Goal: Transaction & Acquisition: Purchase product/service

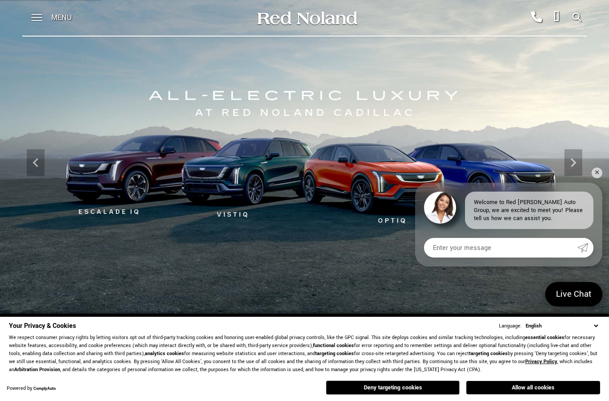
click at [41, 11] on span at bounding box center [36, 18] width 11 height 36
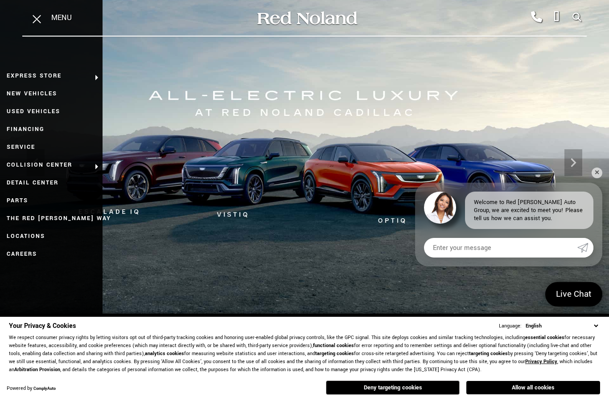
click at [13, 112] on link "Used Vehicles" at bounding box center [51, 112] width 103 height 18
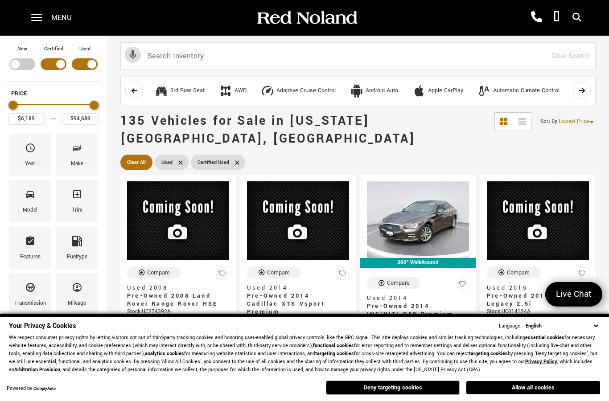
click at [22, 150] on div "Year" at bounding box center [30, 155] width 42 height 42
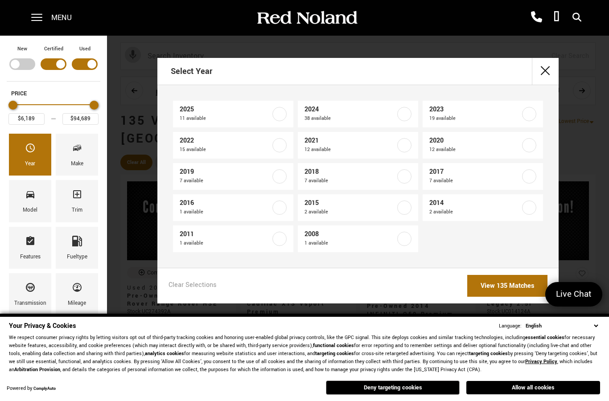
click at [190, 145] on span "2022" at bounding box center [225, 140] width 91 height 9
type input "$28,378"
type input "$79,189"
checkbox input "true"
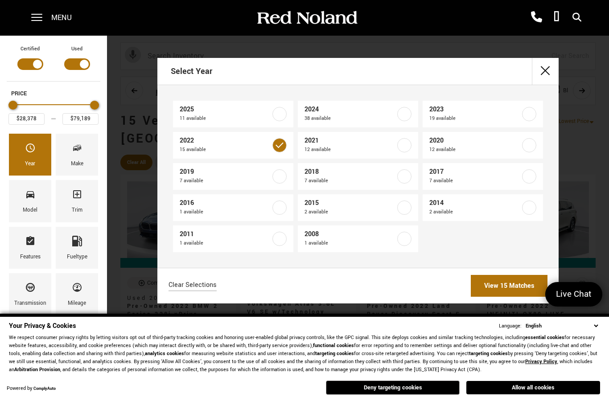
click at [182, 174] on span "2019" at bounding box center [225, 172] width 91 height 9
click at [285, 177] on label at bounding box center [280, 177] width 14 height 14
click at [234, 170] on span "2019" at bounding box center [225, 172] width 91 height 9
checkbox input "true"
click at [378, 144] on span "2021" at bounding box center [350, 140] width 91 height 9
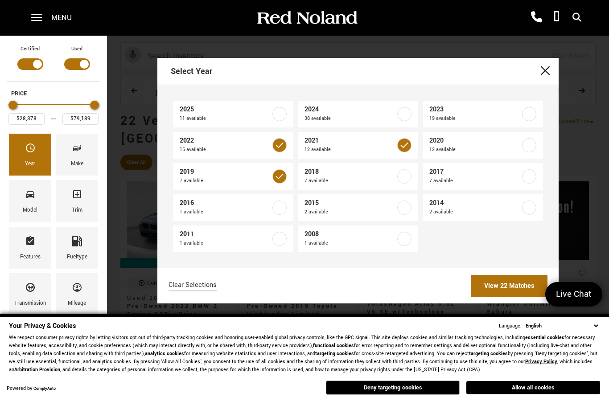
type input "$19,689"
checkbox input "true"
click at [461, 144] on span "2020" at bounding box center [475, 140] width 91 height 9
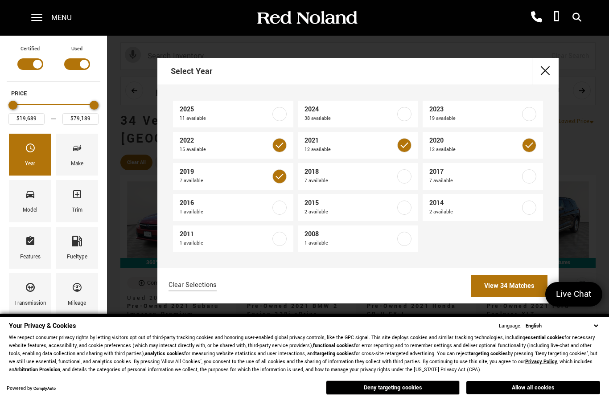
type input "$18,189"
checkbox input "true"
click at [523, 288] on link "View 46 Matches" at bounding box center [509, 286] width 77 height 22
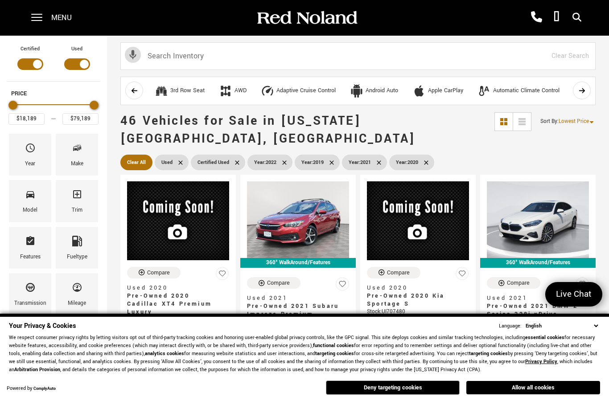
click at [27, 208] on div "Model" at bounding box center [30, 211] width 15 height 10
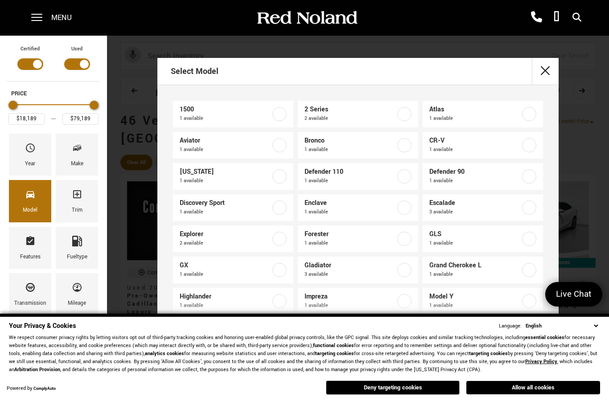
click at [25, 215] on div "Model" at bounding box center [30, 211] width 15 height 10
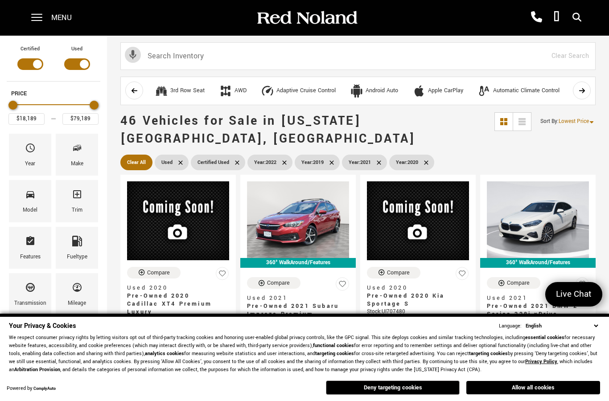
scroll to position [2, 0]
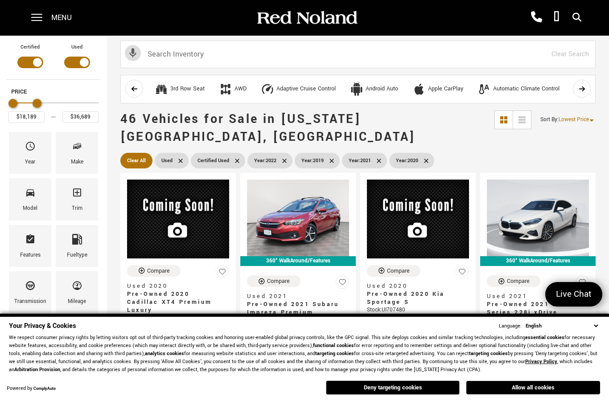
type input "$37,189"
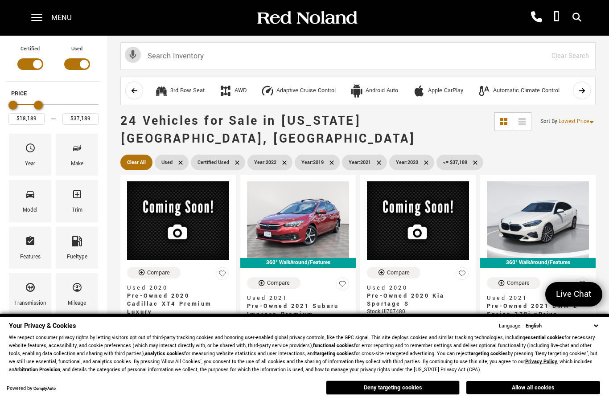
click at [552, 389] on button "Allow all cookies" at bounding box center [534, 387] width 134 height 13
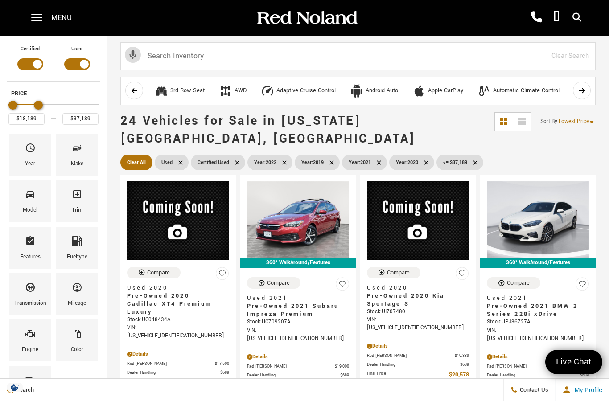
click at [68, 194] on div "Trim" at bounding box center [77, 201] width 42 height 42
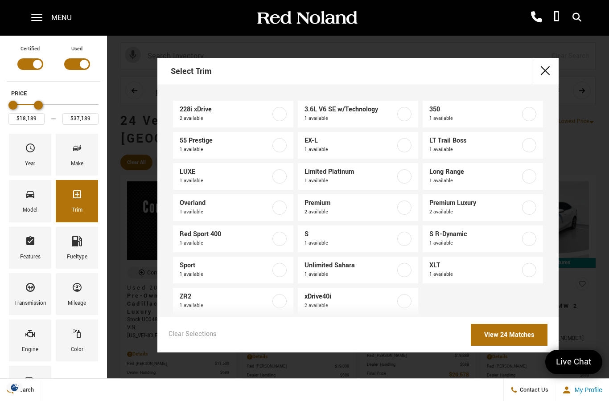
click at [75, 198] on icon "Trim" at bounding box center [77, 194] width 8 height 8
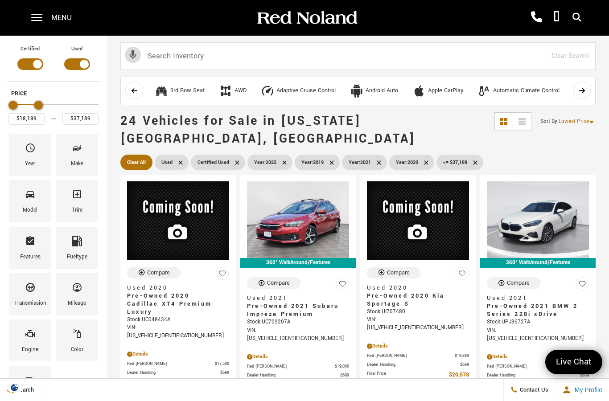
click at [32, 203] on span "Model" at bounding box center [30, 196] width 11 height 19
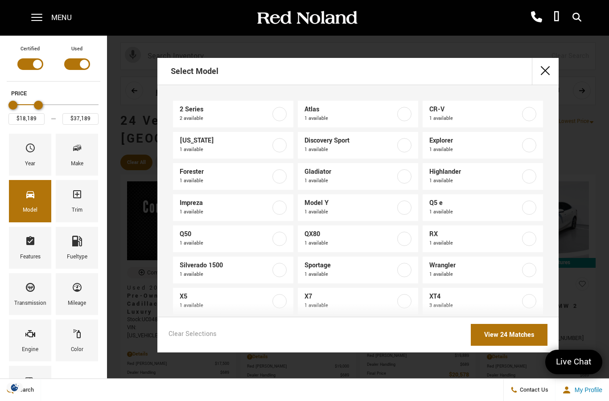
scroll to position [0, 0]
click at [17, 202] on div "Model" at bounding box center [30, 201] width 42 height 42
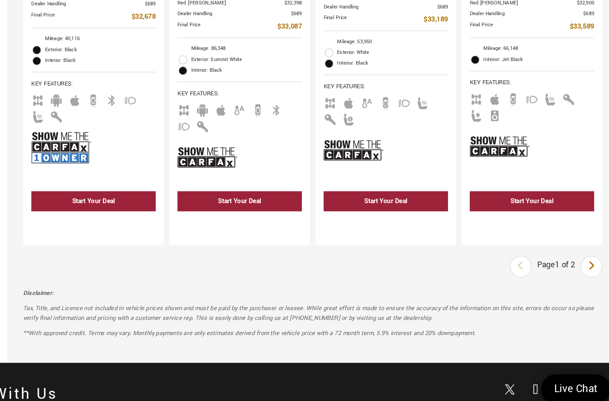
scroll to position [1979, 0]
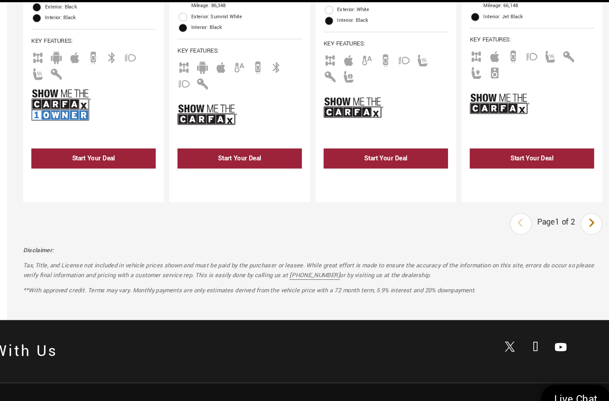
click at [578, 210] on link "Next" at bounding box center [587, 218] width 19 height 16
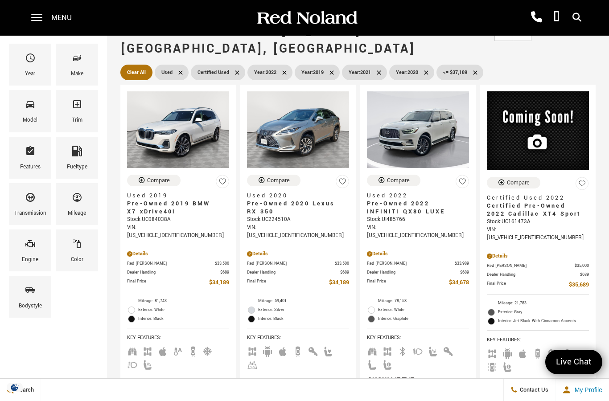
scroll to position [83, 0]
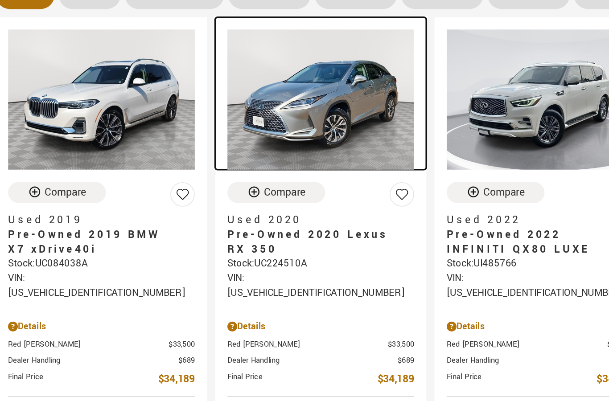
click at [247, 99] on img at bounding box center [298, 137] width 102 height 77
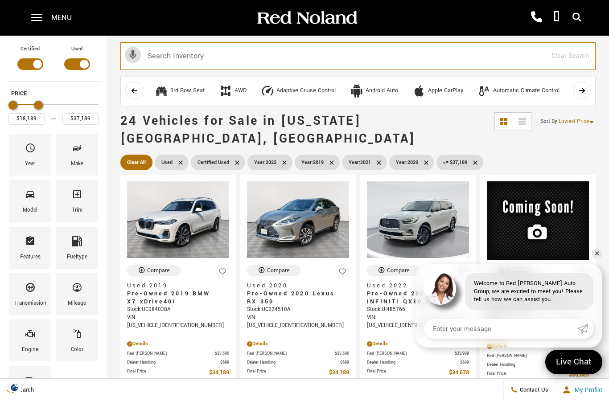
click at [169, 62] on input "text" at bounding box center [358, 56] width 476 height 28
type input "Lexus"
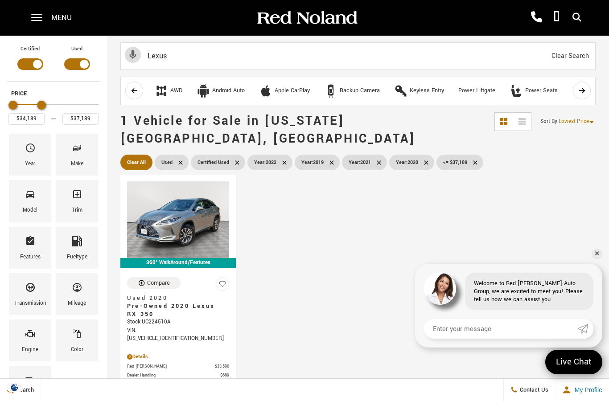
click at [28, 153] on icon "Year" at bounding box center [30, 148] width 11 height 11
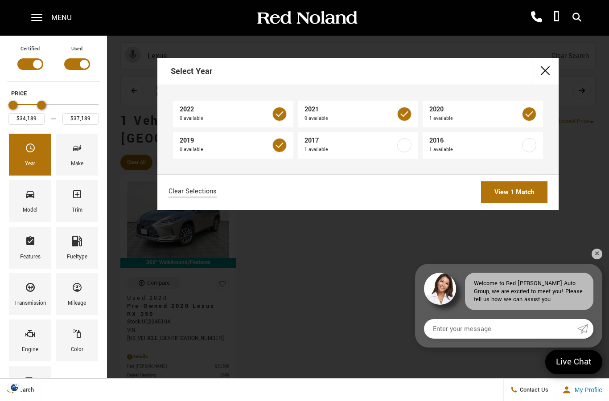
click at [280, 149] on label at bounding box center [280, 145] width 14 height 14
click at [310, 143] on span "2016" at bounding box center [350, 140] width 91 height 9
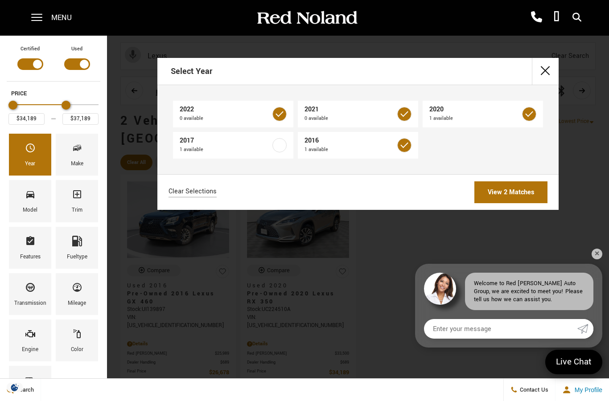
type input "$26,678"
checkbox input "true"
click at [489, 190] on link "View 2 Matches" at bounding box center [511, 193] width 73 height 22
